Goal: Book appointment/travel/reservation

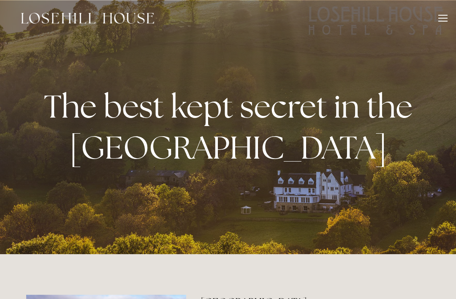
click at [445, 20] on div at bounding box center [443, 19] width 9 height 9
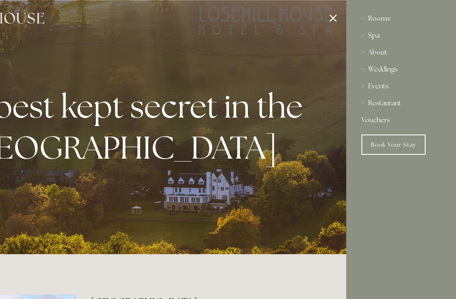
click at [389, 22] on div "Rooms" at bounding box center [401, 18] width 79 height 17
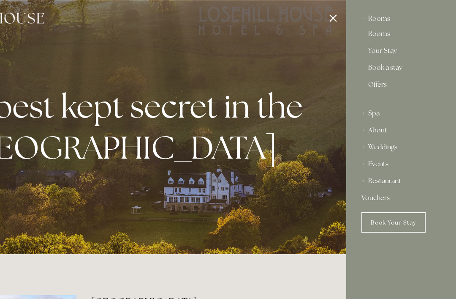
click at [406, 223] on link "Book Your Stay" at bounding box center [394, 222] width 64 height 20
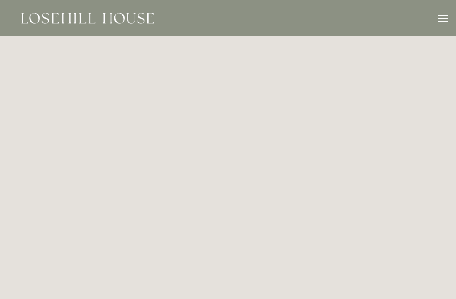
click at [444, 22] on div at bounding box center [443, 19] width 9 height 9
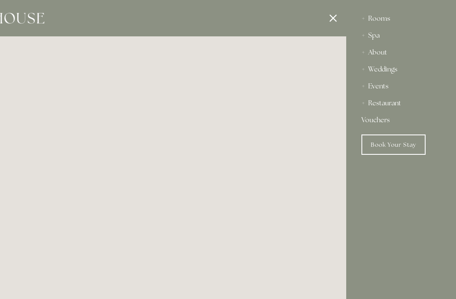
click at [378, 33] on div "Spa" at bounding box center [401, 35] width 79 height 17
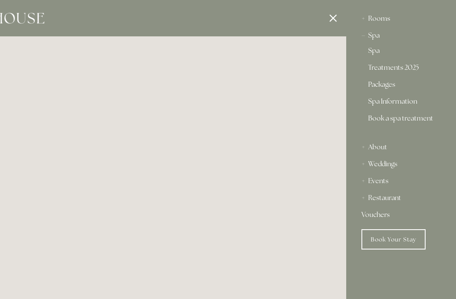
click at [415, 68] on link "Treatments 2025" at bounding box center [401, 69] width 66 height 10
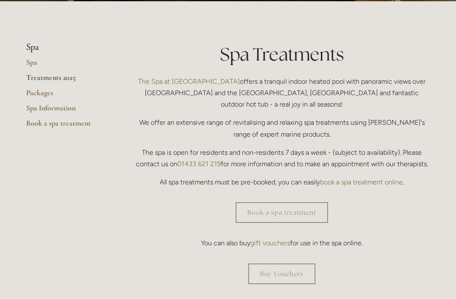
scroll to position [179, 0]
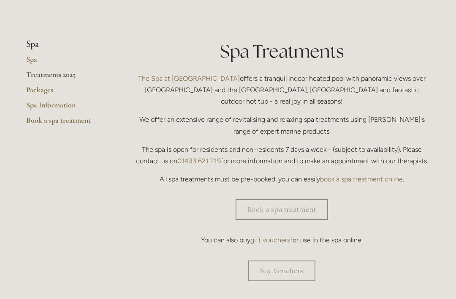
click at [309, 202] on link "Book a spa treatment" at bounding box center [282, 209] width 93 height 21
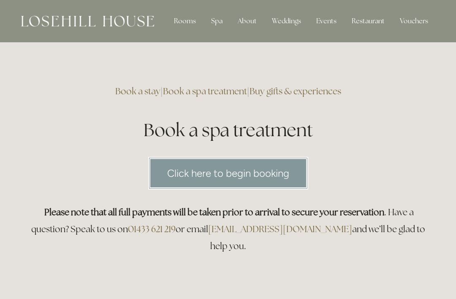
click at [294, 174] on link "Click here to begin booking" at bounding box center [228, 173] width 160 height 33
